Goal: Task Accomplishment & Management: Use online tool/utility

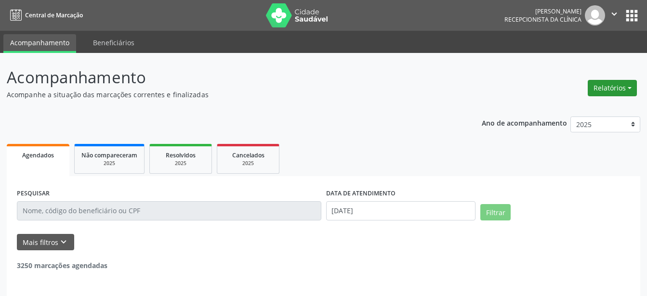
click at [615, 88] on button "Relatórios" at bounding box center [612, 88] width 49 height 16
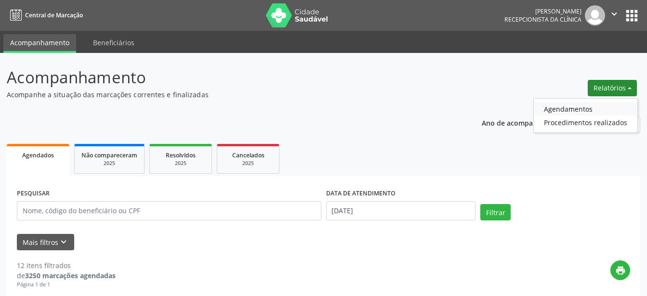
click at [567, 106] on link "Agendamentos" at bounding box center [586, 108] width 104 height 13
select select "8"
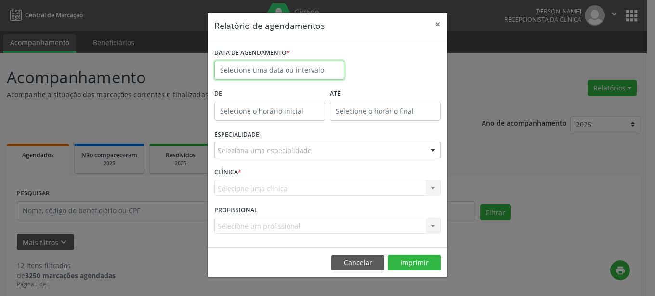
click at [299, 65] on input "text" at bounding box center [279, 70] width 130 height 19
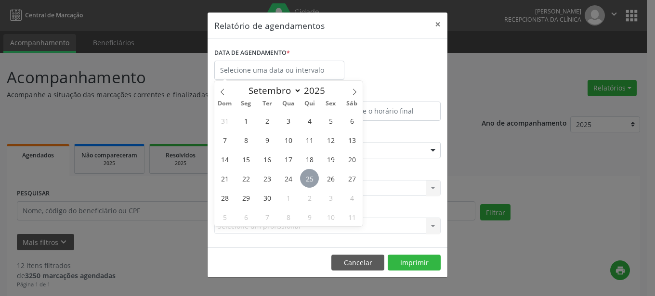
click at [305, 181] on span "25" at bounding box center [309, 178] width 19 height 19
type input "[DATE]"
click at [305, 181] on span "25" at bounding box center [309, 178] width 19 height 19
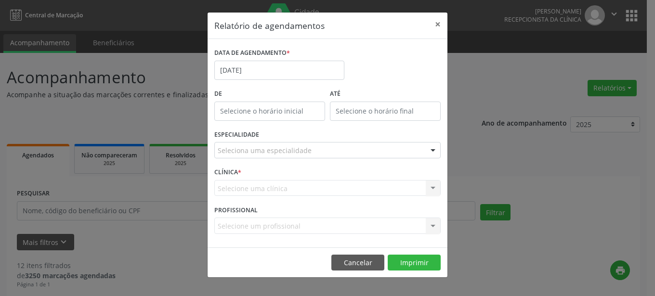
click at [432, 148] on div at bounding box center [433, 151] width 14 height 16
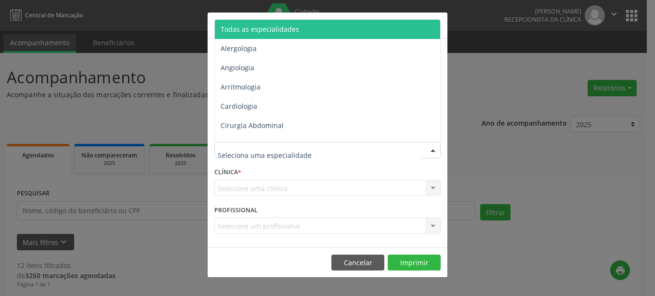
type input "c"
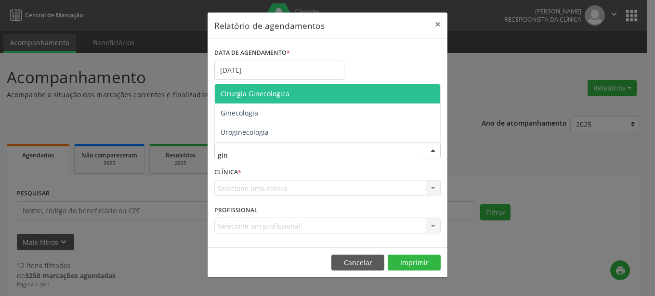
type input "gine"
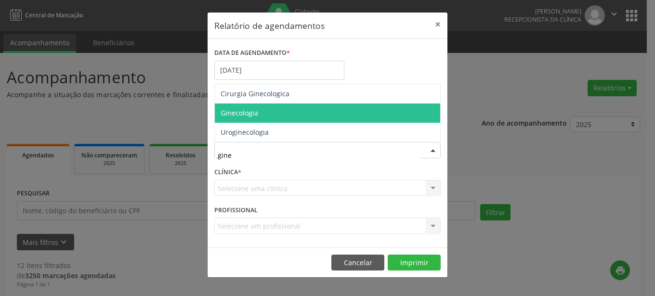
click at [327, 118] on span "Ginecologia" at bounding box center [327, 113] width 225 height 19
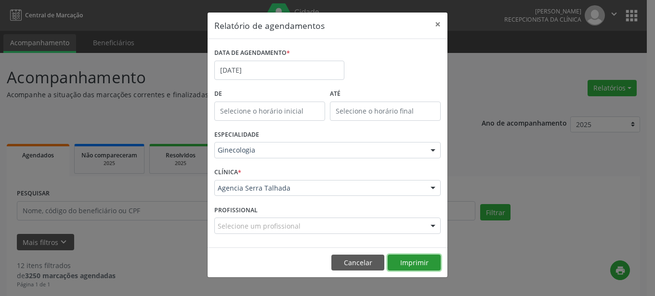
click at [422, 264] on button "Imprimir" at bounding box center [414, 263] width 53 height 16
